Goal: Task Accomplishment & Management: Use online tool/utility

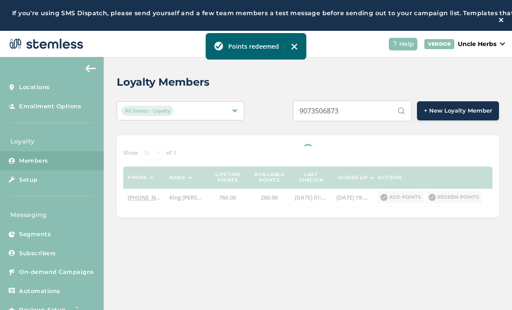
scroll to position [59, 0]
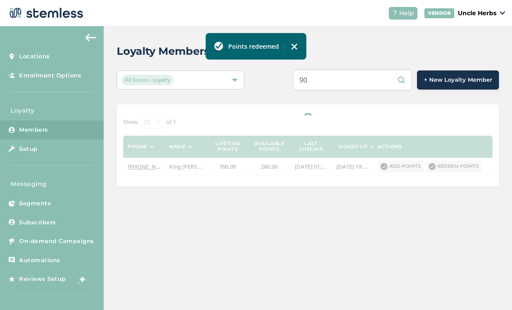
type input "9"
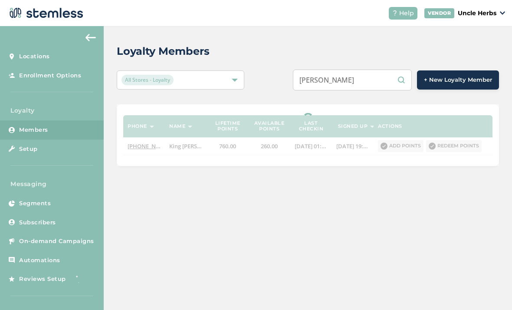
type input "[PERSON_NAME]"
click at [298, 69] on div "[PERSON_NAME] + New Loyalty Member" at bounding box center [387, 79] width 223 height 21
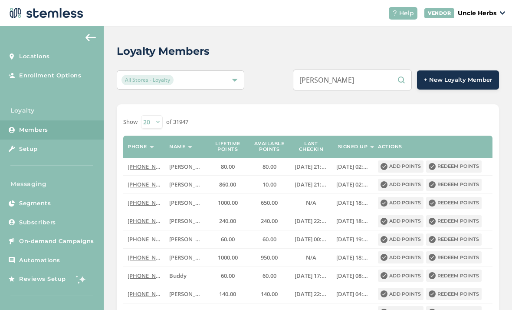
click at [397, 69] on input "[PERSON_NAME]" at bounding box center [352, 79] width 119 height 21
click at [265, 69] on div "All Stores - Loyalty [PERSON_NAME] + New Loyalty Member" at bounding box center [308, 79] width 382 height 21
click at [405, 69] on input "[PERSON_NAME]" at bounding box center [352, 79] width 119 height 21
click at [303, 69] on div "[PERSON_NAME] + New Loyalty Member" at bounding box center [387, 79] width 223 height 21
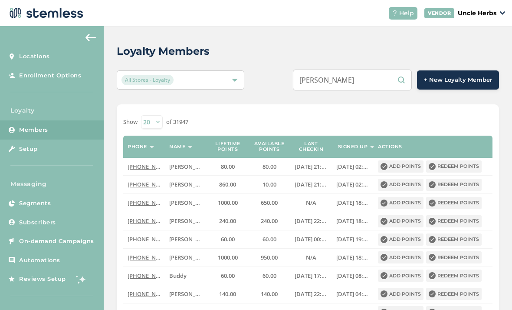
click at [403, 69] on input "[PERSON_NAME]" at bounding box center [352, 79] width 119 height 21
click at [281, 69] on div "[PERSON_NAME] + New Loyalty Member" at bounding box center [387, 79] width 223 height 21
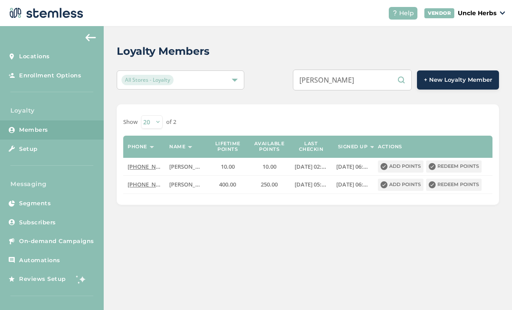
click at [452, 178] on button "Redeem points" at bounding box center [454, 184] width 56 height 12
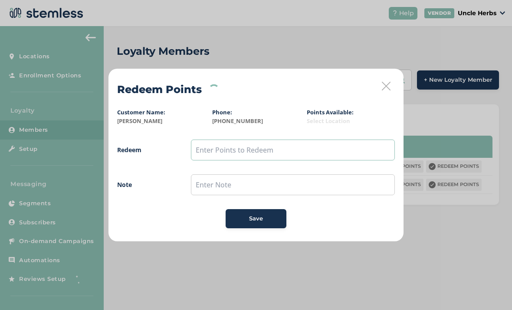
click at [233, 155] on input "text" at bounding box center [293, 149] width 204 height 21
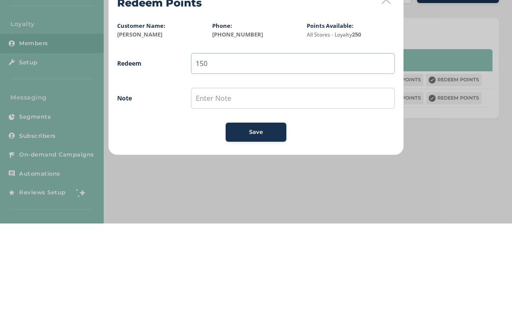
type input "150"
click at [158, 139] on span "Redeem 150 Note Save" at bounding box center [256, 183] width 278 height 89
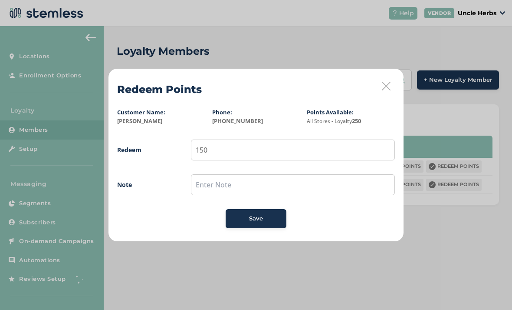
click at [266, 218] on div "Save" at bounding box center [256, 218] width 47 height 9
